Goal: Transaction & Acquisition: Purchase product/service

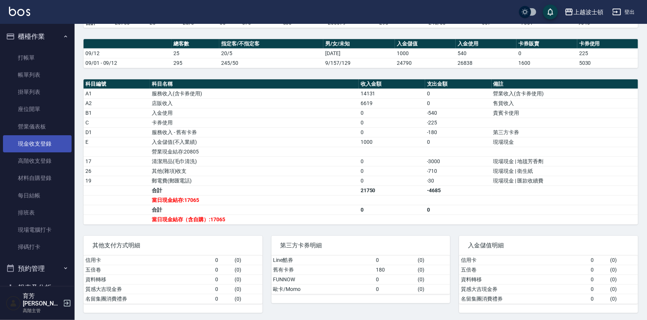
drag, startPoint x: 29, startPoint y: 201, endPoint x: 60, endPoint y: 150, distance: 60.5
click at [29, 201] on link "每日結帳" at bounding box center [37, 195] width 69 height 17
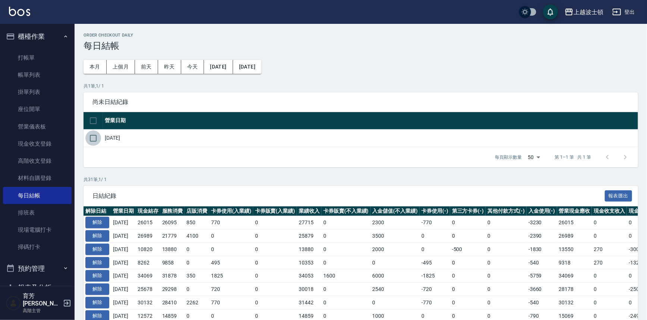
drag, startPoint x: 88, startPoint y: 140, endPoint x: 101, endPoint y: 139, distance: 13.1
click at [89, 140] on input "checkbox" at bounding box center [93, 139] width 16 height 16
checkbox input "true"
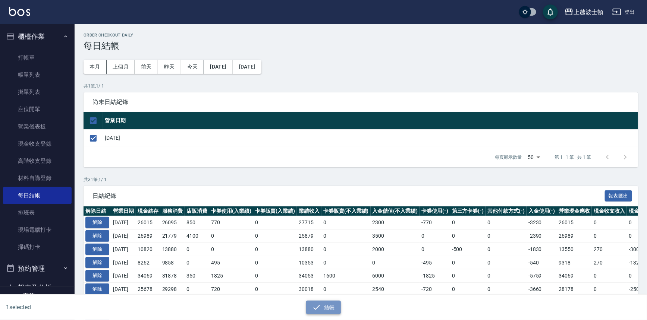
click at [313, 312] on button "結帳" at bounding box center [323, 308] width 35 height 14
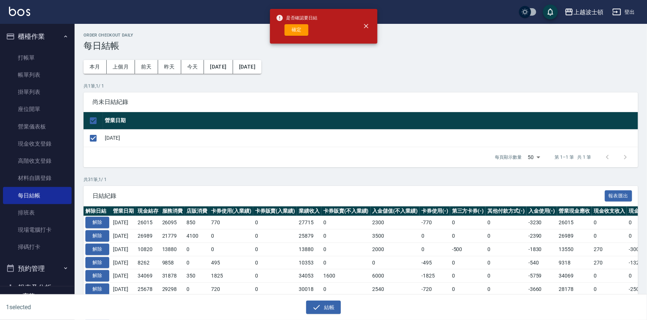
click at [295, 31] on button "確定" at bounding box center [297, 30] width 24 height 12
checkbox input "false"
